Goal: Information Seeking & Learning: Learn about a topic

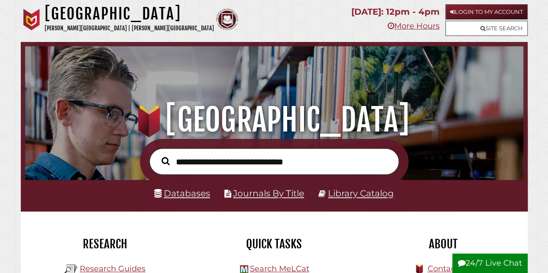
scroll to position [84, 0]
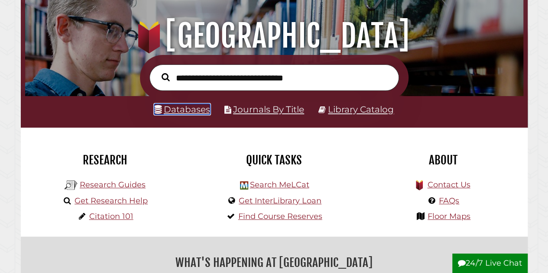
click at [176, 115] on link "Databases" at bounding box center [182, 109] width 56 height 11
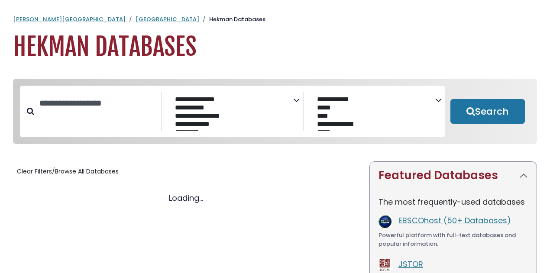
select select "Database Subject Filter"
select select "Database Vendors Filter"
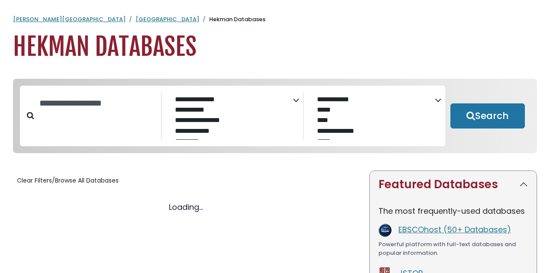
select select "Database Subject Filter"
select select "Database Vendors Filter"
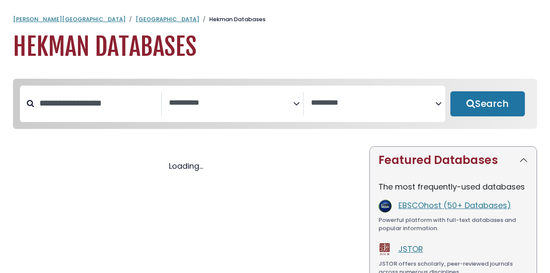
select select "Database Subject Filter"
select select "Database Vendors Filter"
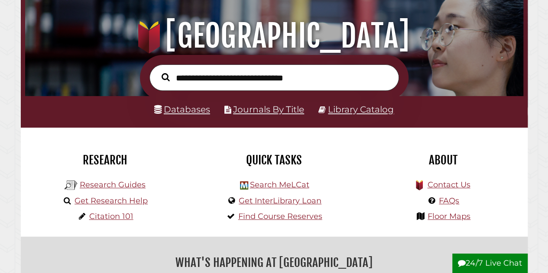
scroll to position [165, 494]
click at [126, 186] on link "Research Guides" at bounding box center [113, 185] width 66 height 10
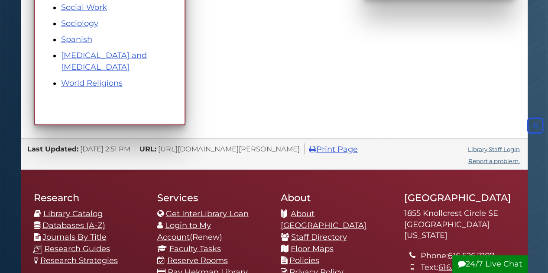
scroll to position [679, 0]
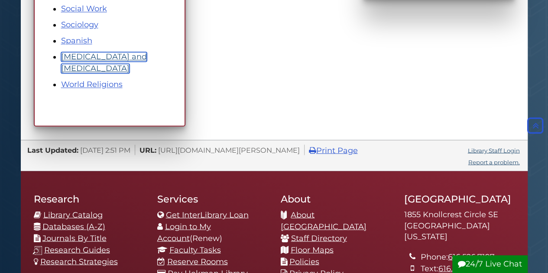
click at [128, 55] on link "[MEDICAL_DATA] and [MEDICAL_DATA]" at bounding box center [104, 62] width 86 height 21
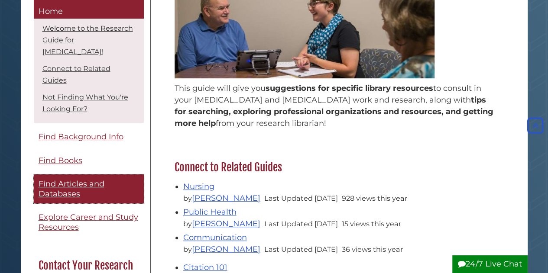
click at [66, 194] on span "Find Articles and Databases" at bounding box center [72, 189] width 66 height 19
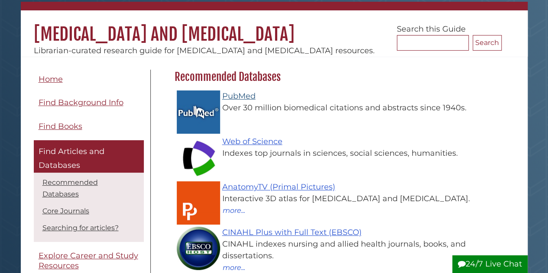
scroll to position [68, 0]
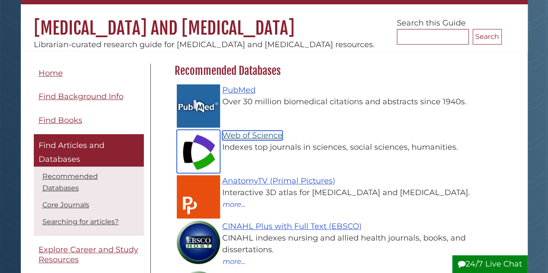
click at [247, 135] on link "Web of Science" at bounding box center [252, 136] width 60 height 10
